Goal: Information Seeking & Learning: Understand process/instructions

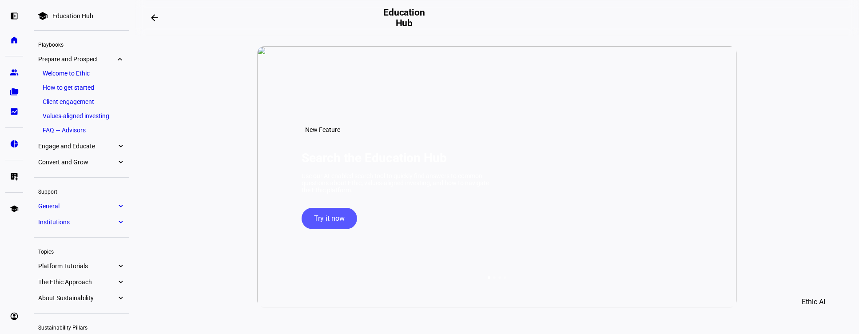
click at [120, 205] on eth-mat-symbol "expand_more" at bounding box center [120, 206] width 8 height 9
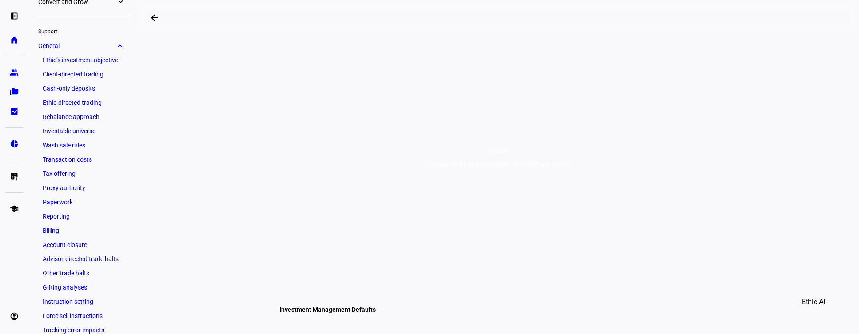
scroll to position [124, 0]
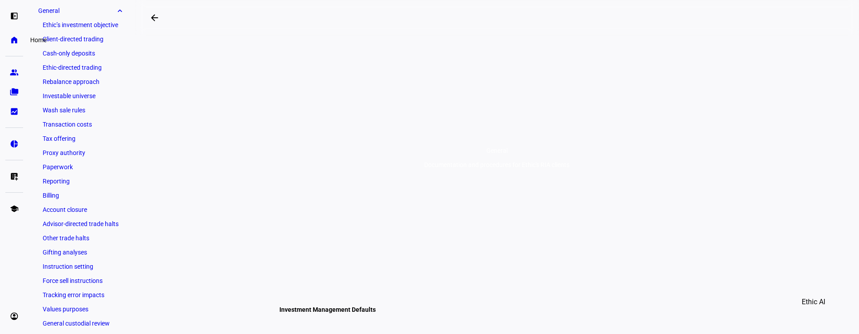
click at [9, 38] on link "home Home" at bounding box center [14, 40] width 18 height 18
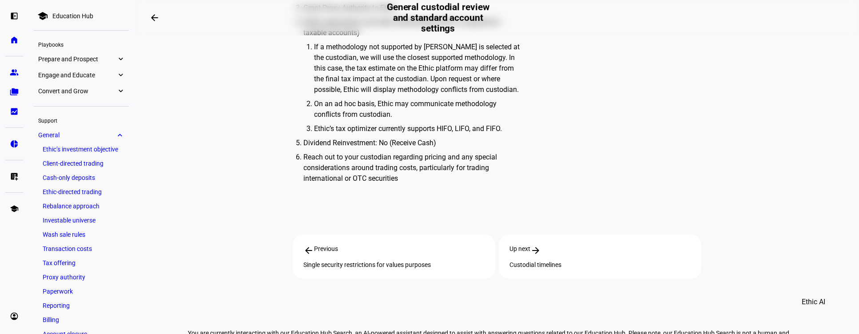
scroll to position [381, 0]
click at [546, 263] on div "Custodial timelines" at bounding box center [600, 264] width 181 height 7
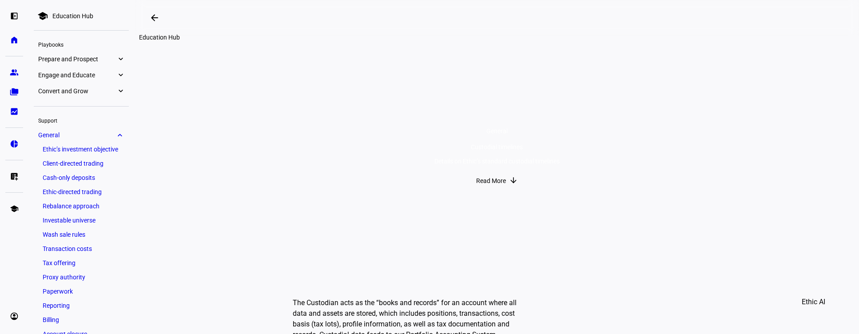
click at [162, 20] on span at bounding box center [154, 17] width 21 height 21
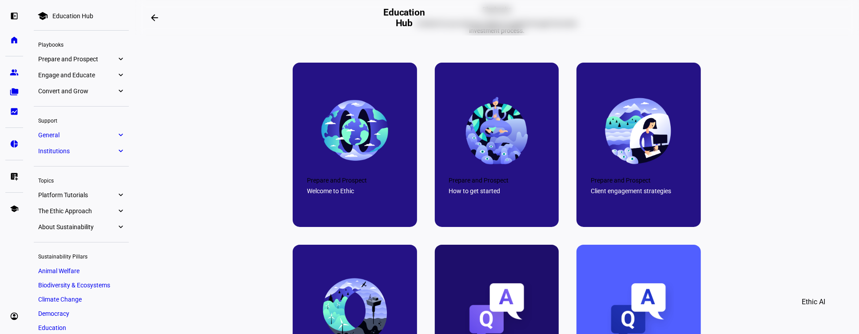
scroll to position [381, 0]
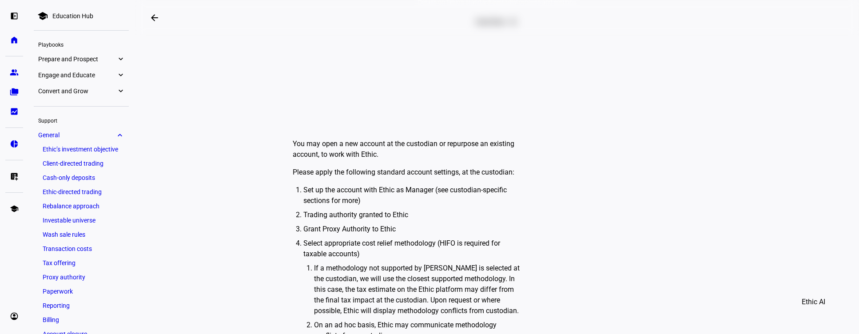
scroll to position [211, 0]
